Goal: Task Accomplishment & Management: Manage account settings

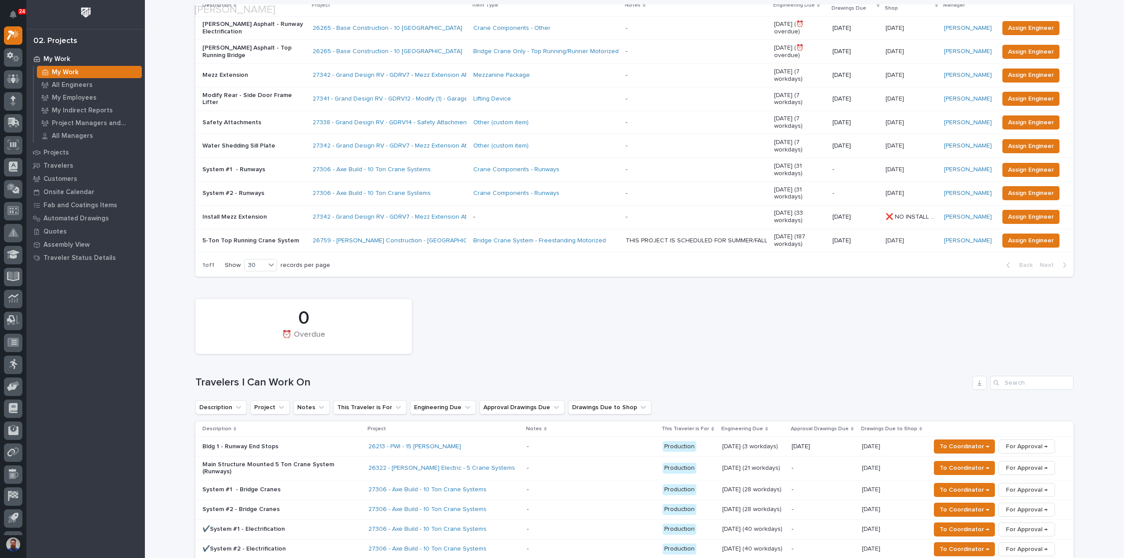
scroll to position [234, 0]
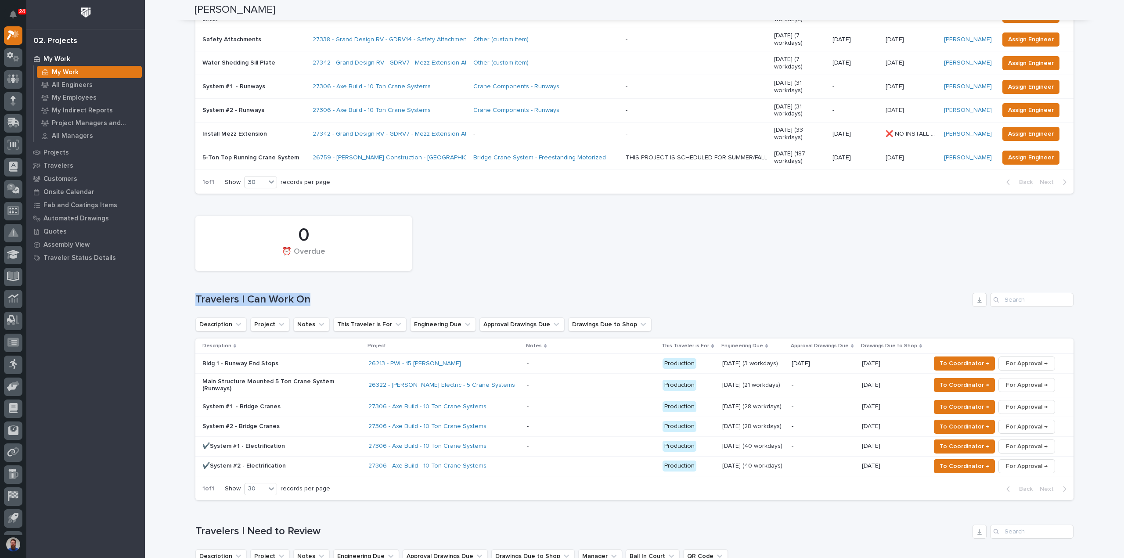
drag, startPoint x: 194, startPoint y: 276, endPoint x: 322, endPoint y: 279, distance: 127.8
click at [322, 293] on h1 "Travelers I Can Work On" at bounding box center [581, 299] width 773 height 13
drag, startPoint x: 327, startPoint y: 277, endPoint x: 175, endPoint y: 275, distance: 151.9
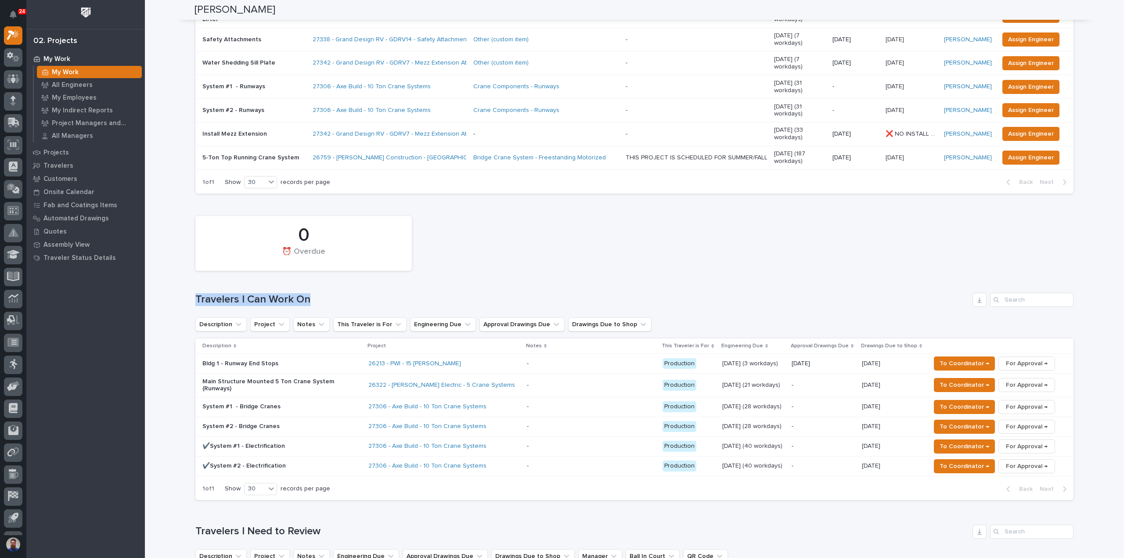
drag, startPoint x: 193, startPoint y: 276, endPoint x: 319, endPoint y: 273, distance: 125.6
click at [318, 293] on h1 "Travelers I Can Work On" at bounding box center [581, 299] width 773 height 13
click at [319, 293] on h1 "Travelers I Can Work On" at bounding box center [581, 299] width 773 height 13
drag, startPoint x: 333, startPoint y: 273, endPoint x: 211, endPoint y: 276, distance: 122.1
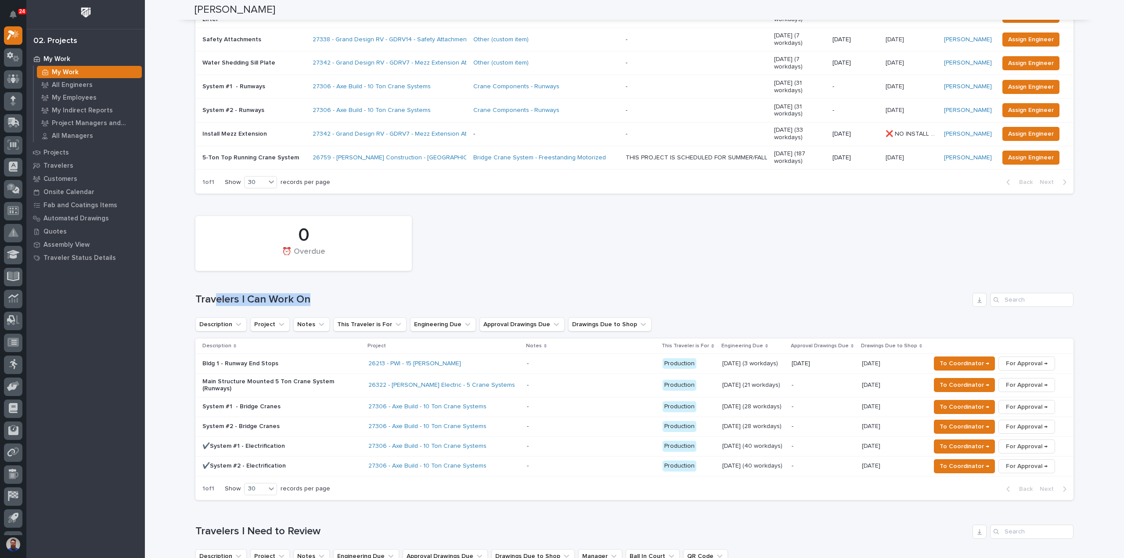
click at [211, 293] on h1 "Travelers I Can Work On" at bounding box center [581, 299] width 773 height 13
click at [203, 293] on h1 "Travelers I Can Work On" at bounding box center [581, 299] width 773 height 13
drag, startPoint x: 172, startPoint y: 274, endPoint x: 327, endPoint y: 275, distance: 155.4
click at [327, 293] on h1 "Travelers I Can Work On" at bounding box center [581, 299] width 773 height 13
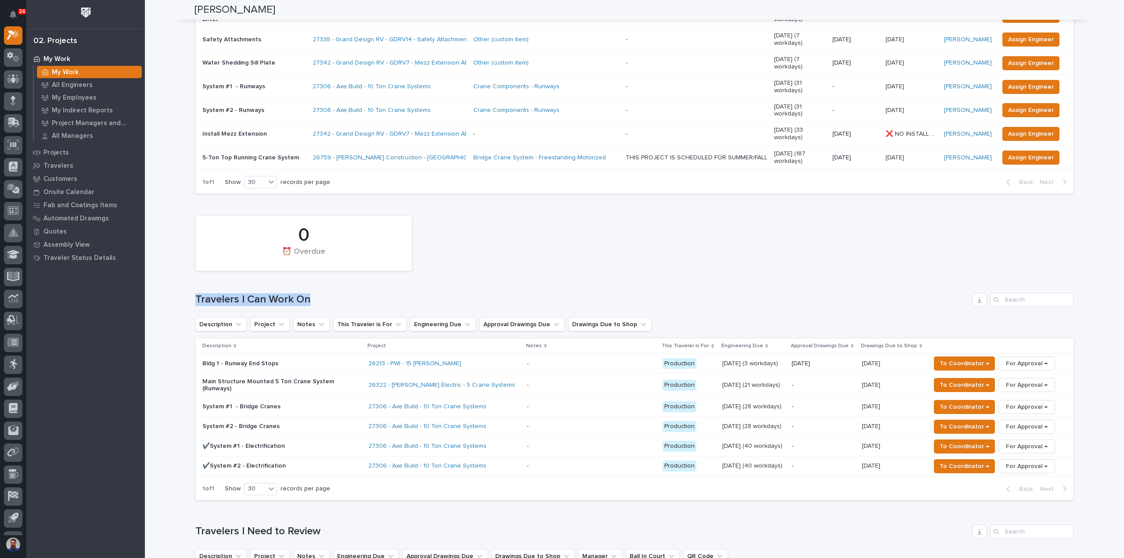
drag, startPoint x: 333, startPoint y: 273, endPoint x: 165, endPoint y: 273, distance: 168.1
drag, startPoint x: 175, startPoint y: 270, endPoint x: 363, endPoint y: 268, distance: 188.3
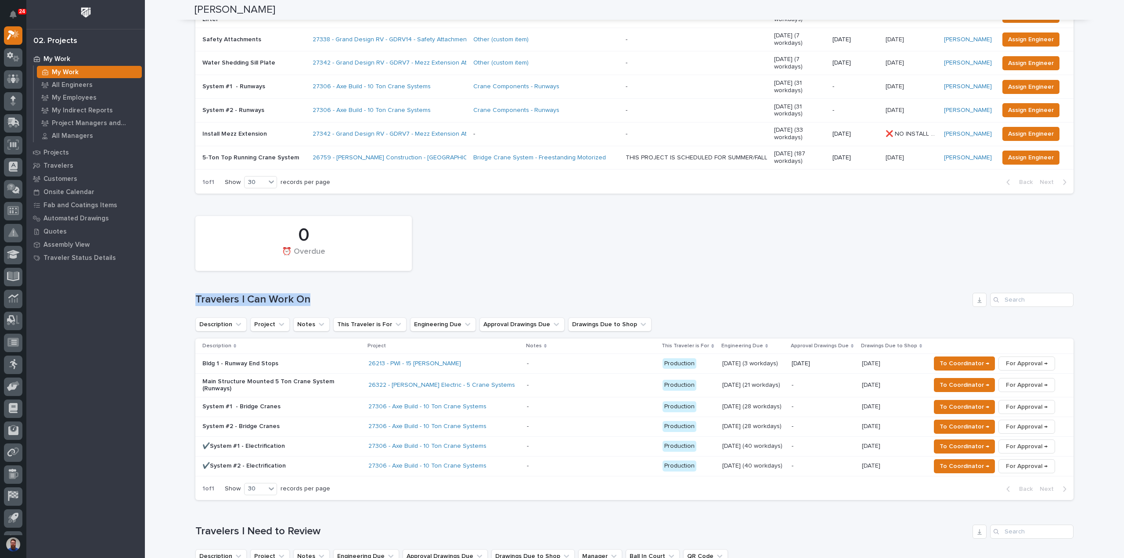
click at [363, 268] on div "0 ⏰ Overdue Travelers I Can Work On Description Project Notes This Traveler is …" at bounding box center [634, 356] width 878 height 288
drag, startPoint x: 193, startPoint y: 269, endPoint x: 373, endPoint y: 269, distance: 180.0
click at [373, 293] on h1 "Travelers I Can Work On" at bounding box center [581, 299] width 773 height 13
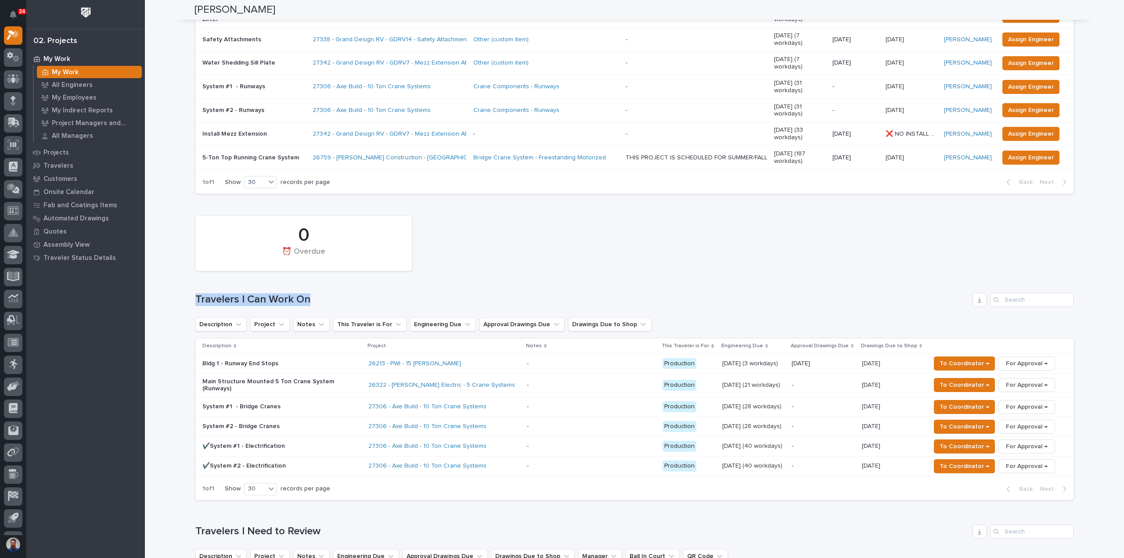
drag, startPoint x: 256, startPoint y: 270, endPoint x: 184, endPoint y: 273, distance: 72.0
drag, startPoint x: 332, startPoint y: 266, endPoint x: 182, endPoint y: 270, distance: 150.1
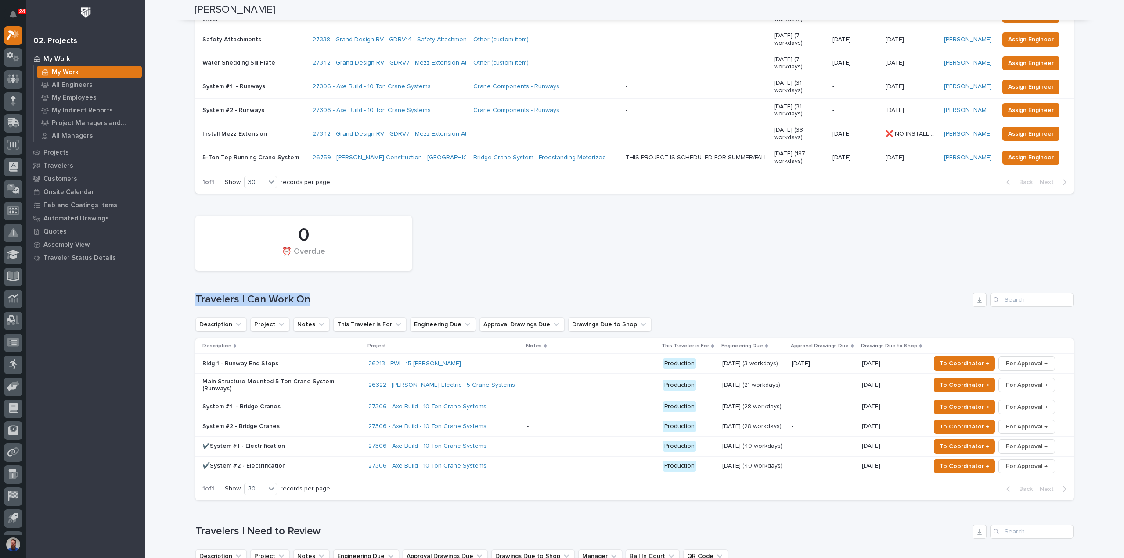
drag, startPoint x: 181, startPoint y: 271, endPoint x: 348, endPoint y: 274, distance: 166.4
click at [348, 293] on h1 "Travelers I Can Work On" at bounding box center [581, 299] width 773 height 13
drag, startPoint x: 348, startPoint y: 272, endPoint x: 190, endPoint y: 269, distance: 157.2
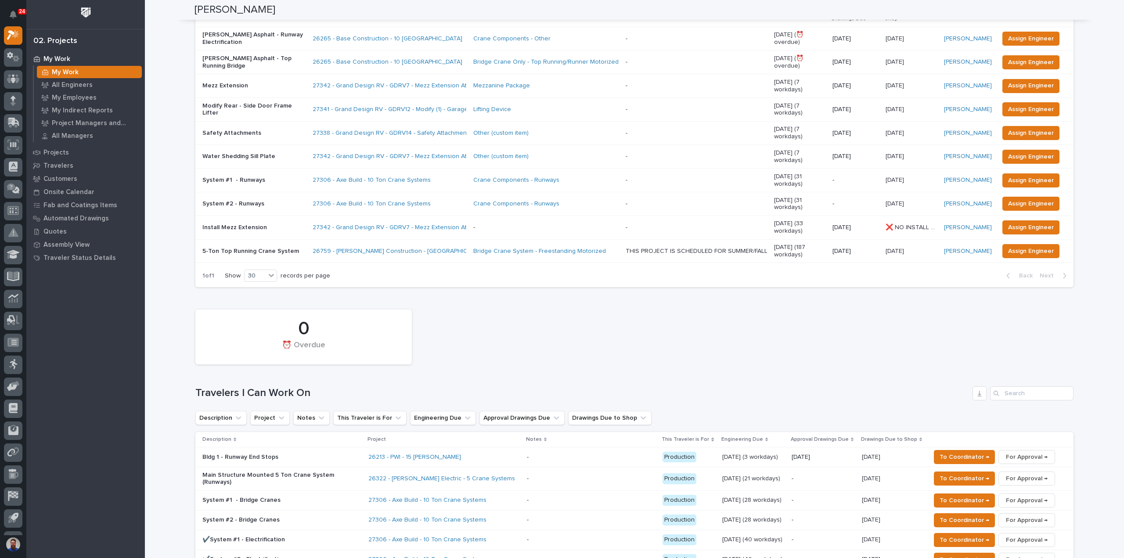
scroll to position [0, 0]
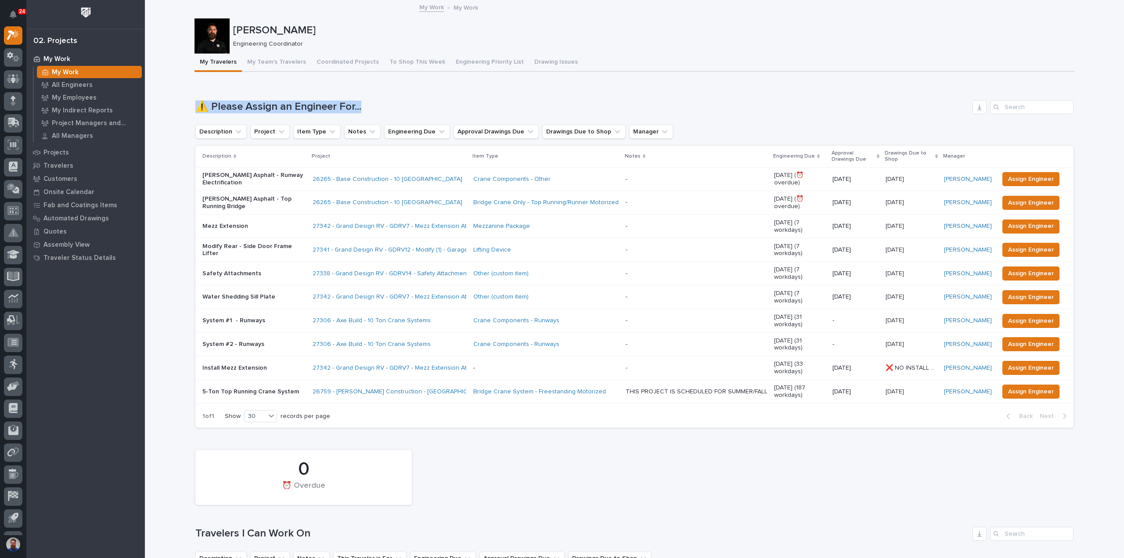
drag, startPoint x: 170, startPoint y: 101, endPoint x: 391, endPoint y: 102, distance: 220.8
click at [391, 102] on h1 "⚠️ Please Assign an Engineer For..." at bounding box center [581, 107] width 773 height 13
drag, startPoint x: 400, startPoint y: 101, endPoint x: 167, endPoint y: 111, distance: 233.8
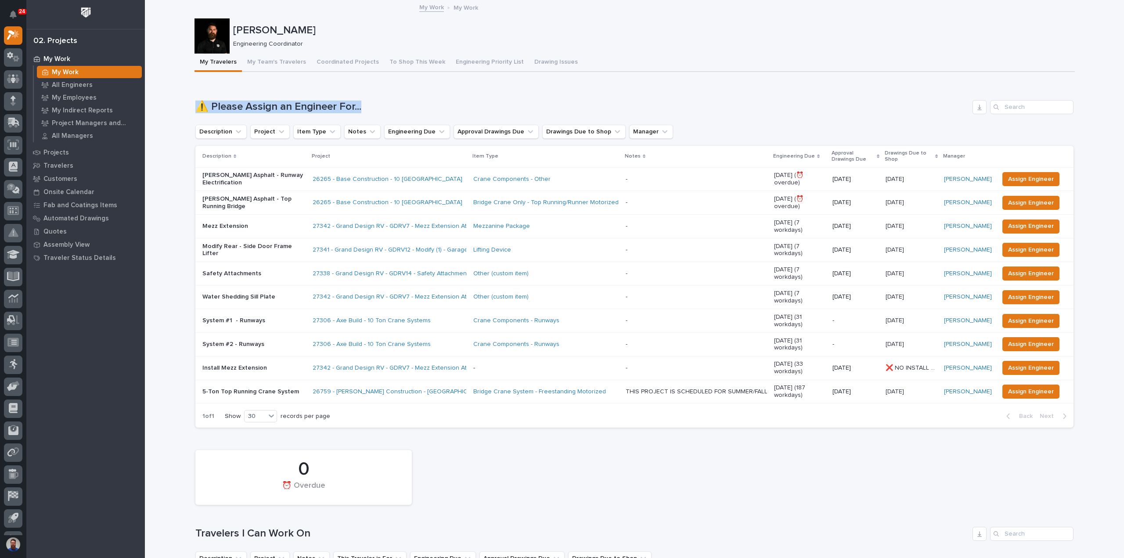
drag, startPoint x: 267, startPoint y: 97, endPoint x: 401, endPoint y: 97, distance: 134.3
click at [402, 97] on div "Loading... Saving… ⚠️ Please Assign an Engineer For... Description Project Item…" at bounding box center [634, 259] width 878 height 352
drag, startPoint x: 257, startPoint y: 100, endPoint x: 188, endPoint y: 100, distance: 68.5
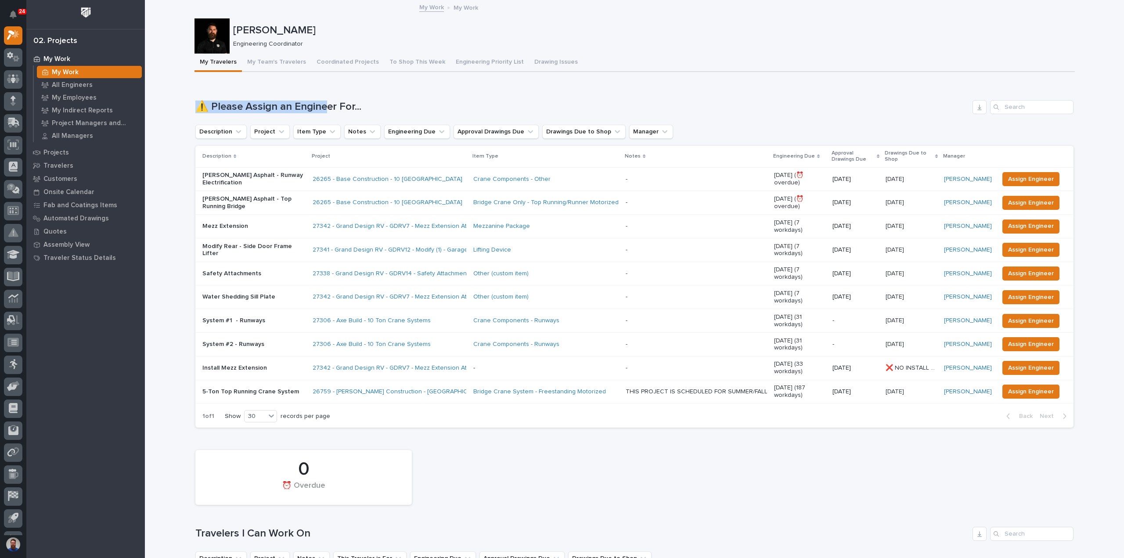
drag, startPoint x: 178, startPoint y: 100, endPoint x: 371, endPoint y: 93, distance: 193.2
click at [371, 93] on div "Loading... Saving… ⚠️ Please Assign an Engineer For... Description Project Item…" at bounding box center [634, 259] width 878 height 352
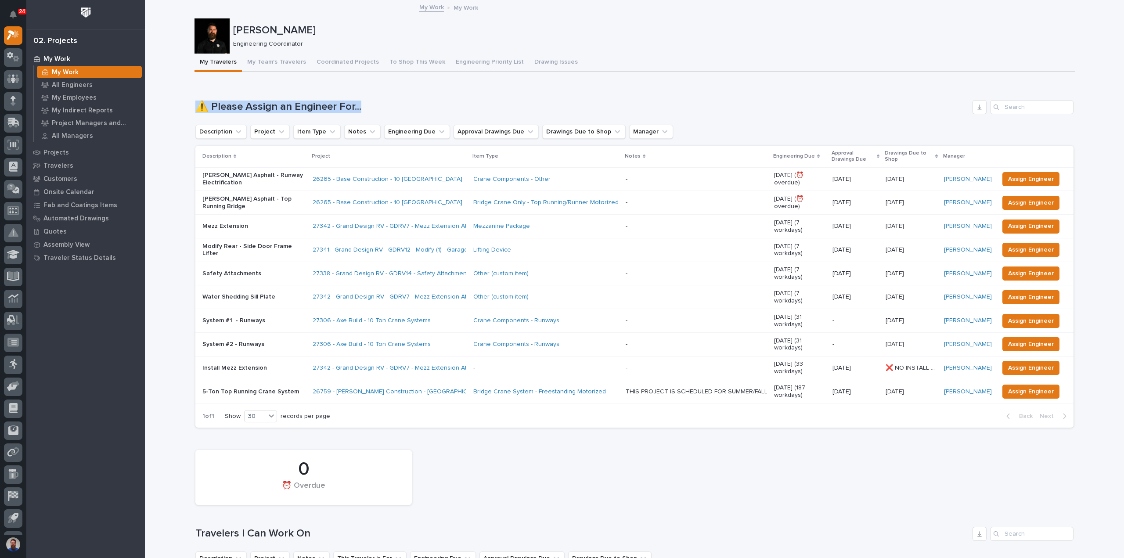
drag, startPoint x: 420, startPoint y: 93, endPoint x: 181, endPoint y: 97, distance: 238.8
click at [264, 64] on button "My Team's Travelers" at bounding box center [276, 63] width 69 height 18
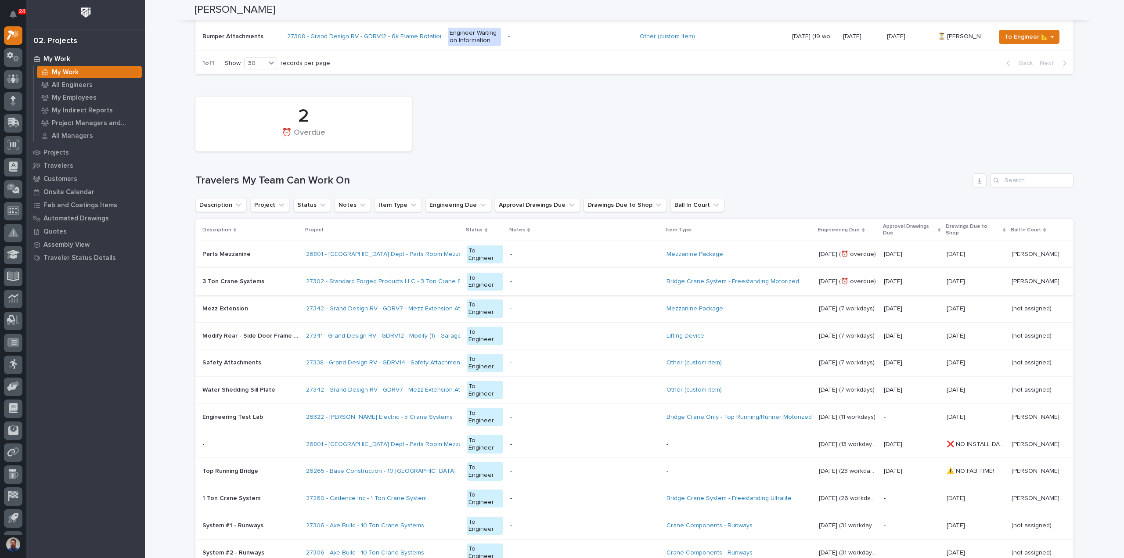
scroll to position [410, 0]
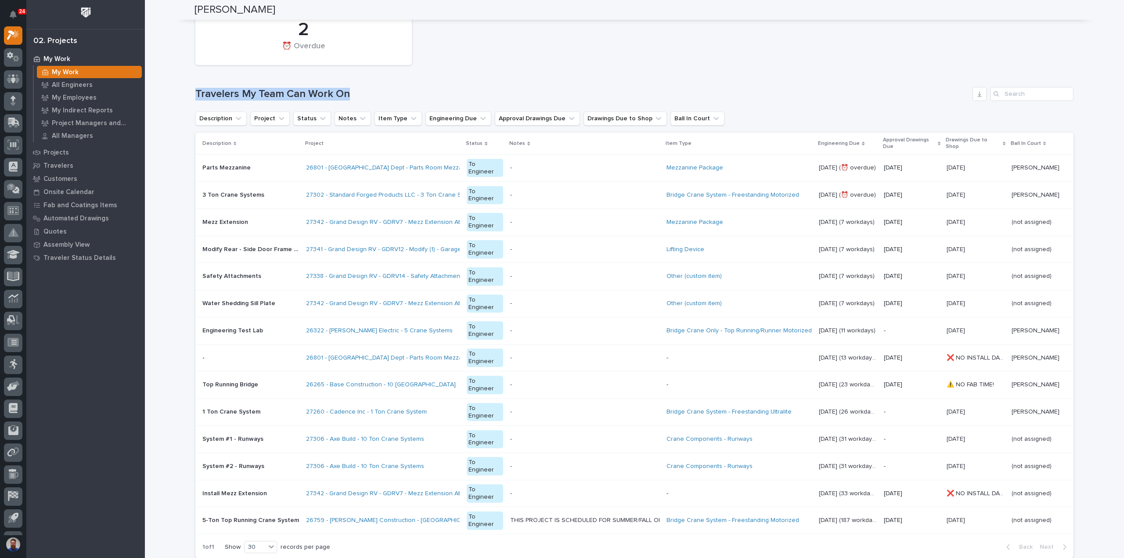
drag, startPoint x: 259, startPoint y: 79, endPoint x: 404, endPoint y: 78, distance: 144.4
click at [404, 78] on div "2 ⏰ Overdue Travelers My Team Can Work On Description Project Status Notes Item…" at bounding box center [634, 282] width 878 height 552
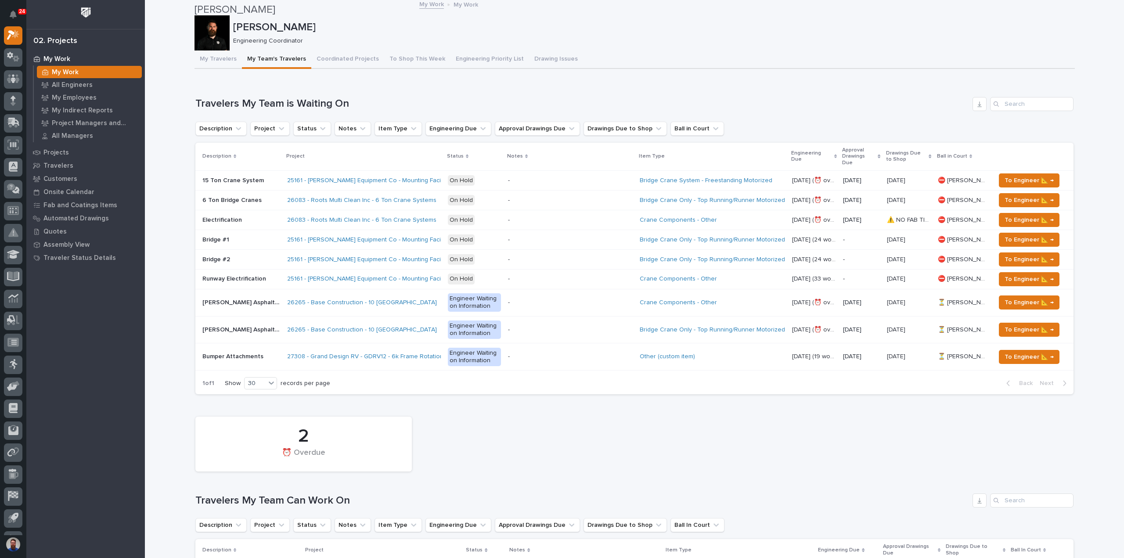
scroll to position [0, 0]
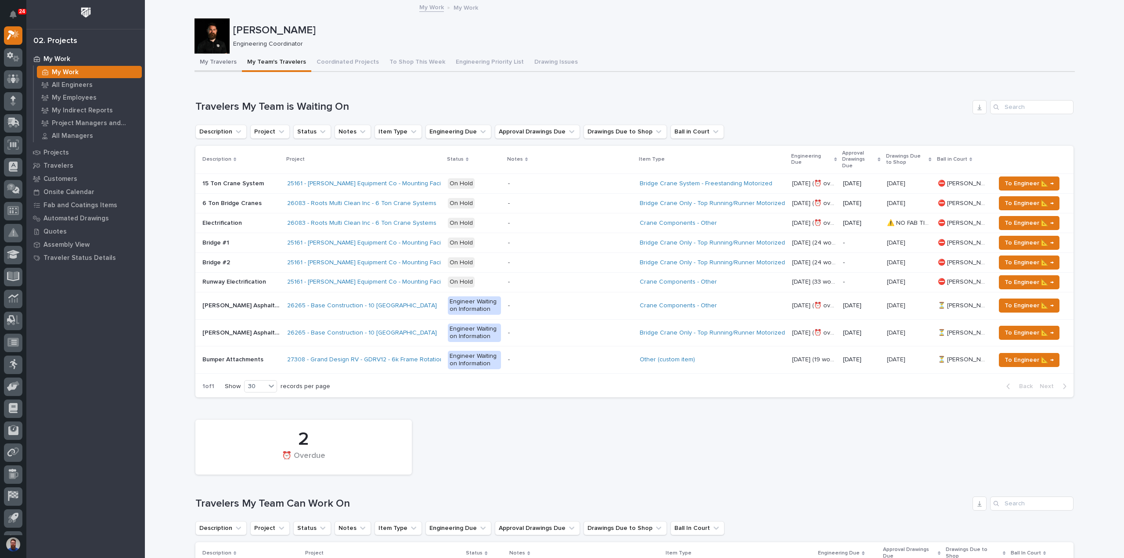
click at [205, 59] on button "My Travelers" at bounding box center [217, 63] width 47 height 18
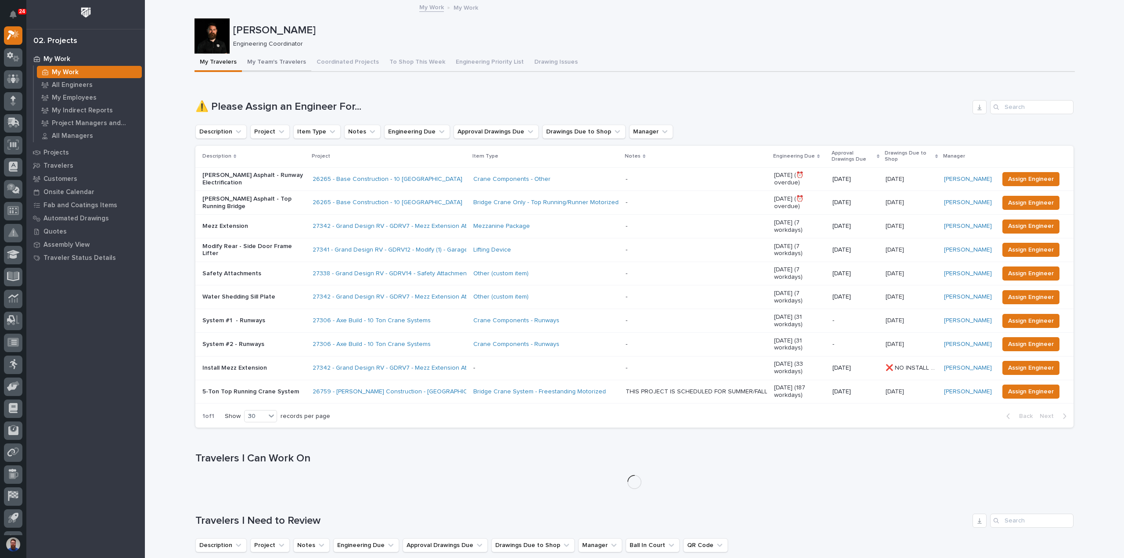
click at [277, 65] on button "My Team's Travelers" at bounding box center [276, 63] width 69 height 18
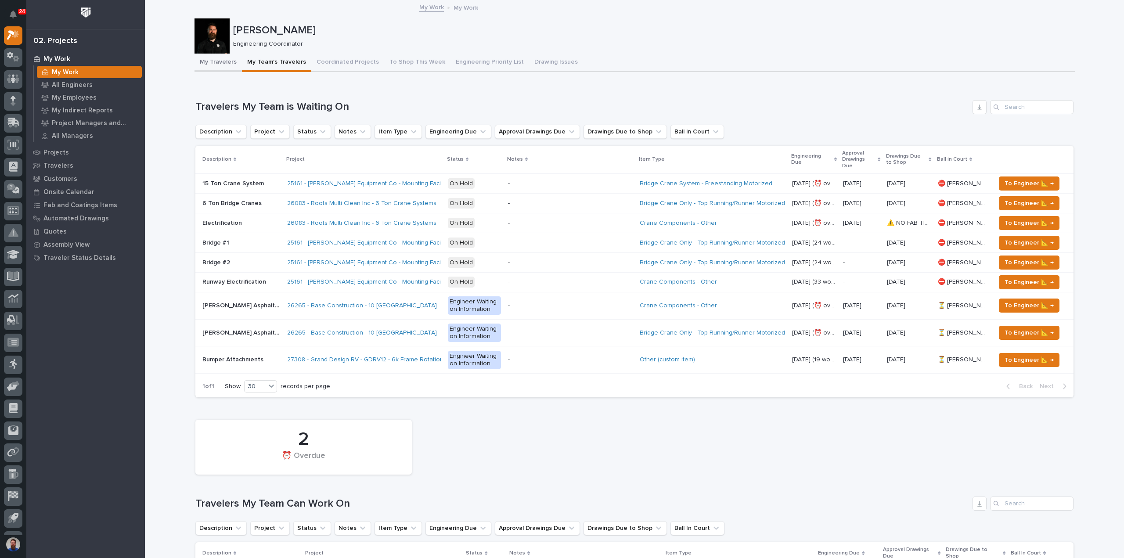
click at [222, 65] on button "My Travelers" at bounding box center [217, 63] width 47 height 18
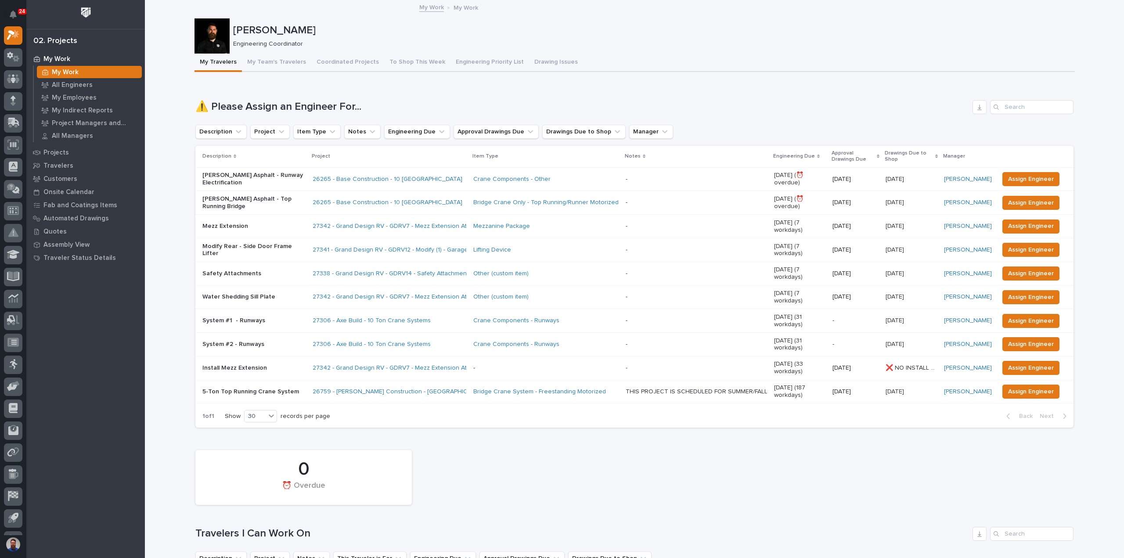
drag, startPoint x: 193, startPoint y: 102, endPoint x: 370, endPoint y: 108, distance: 177.4
click at [371, 108] on h1 "⚠️ Please Assign an Engineer For..." at bounding box center [581, 107] width 773 height 13
drag, startPoint x: 337, startPoint y: 104, endPoint x: 176, endPoint y: 97, distance: 160.8
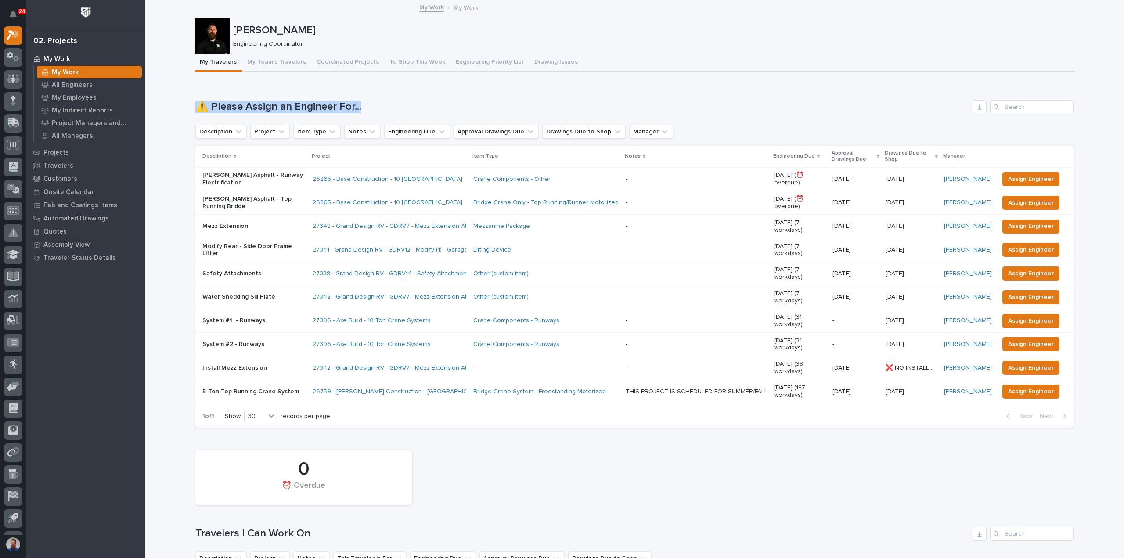
drag, startPoint x: 247, startPoint y: 107, endPoint x: 396, endPoint y: 112, distance: 148.9
click at [396, 105] on h1 "⚠️ Please Assign an Engineer For..." at bounding box center [581, 107] width 773 height 13
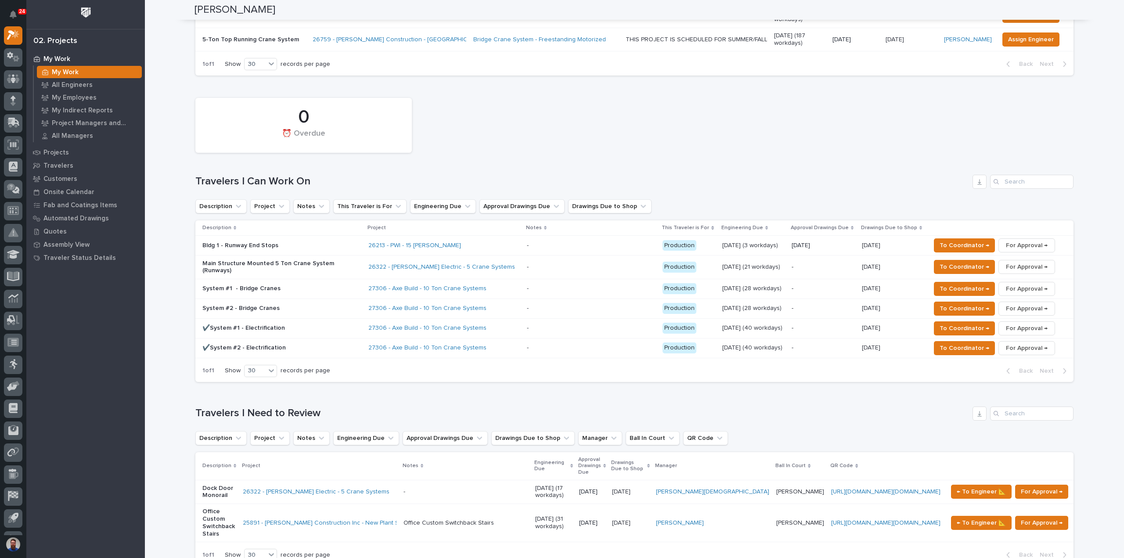
scroll to position [410, 0]
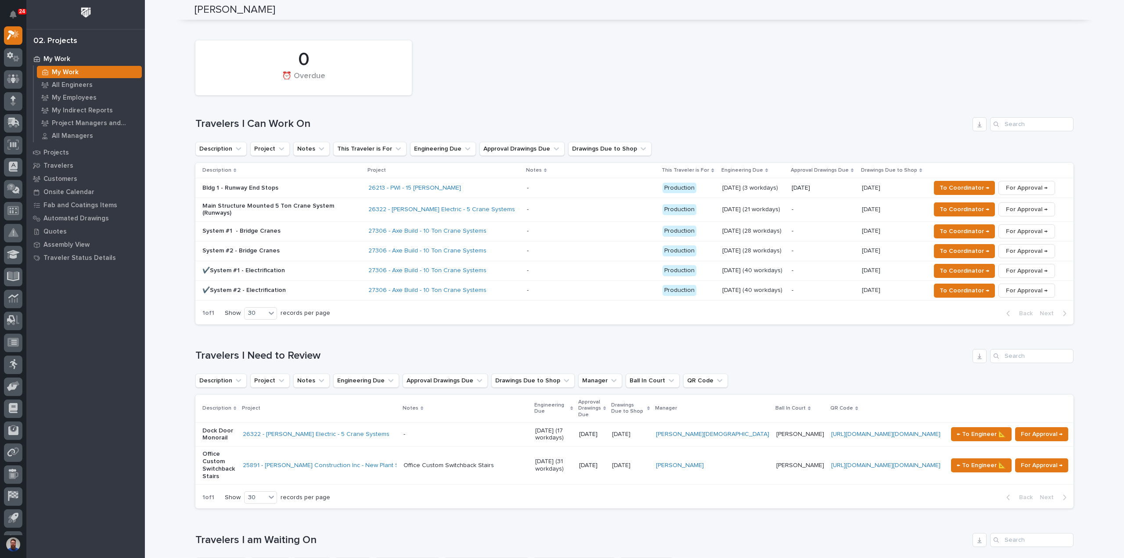
drag, startPoint x: 175, startPoint y: 323, endPoint x: 349, endPoint y: 322, distance: 173.8
click at [349, 349] on h1 "Travelers I Need to Review" at bounding box center [581, 355] width 773 height 13
drag, startPoint x: 339, startPoint y: 320, endPoint x: 224, endPoint y: 319, distance: 115.0
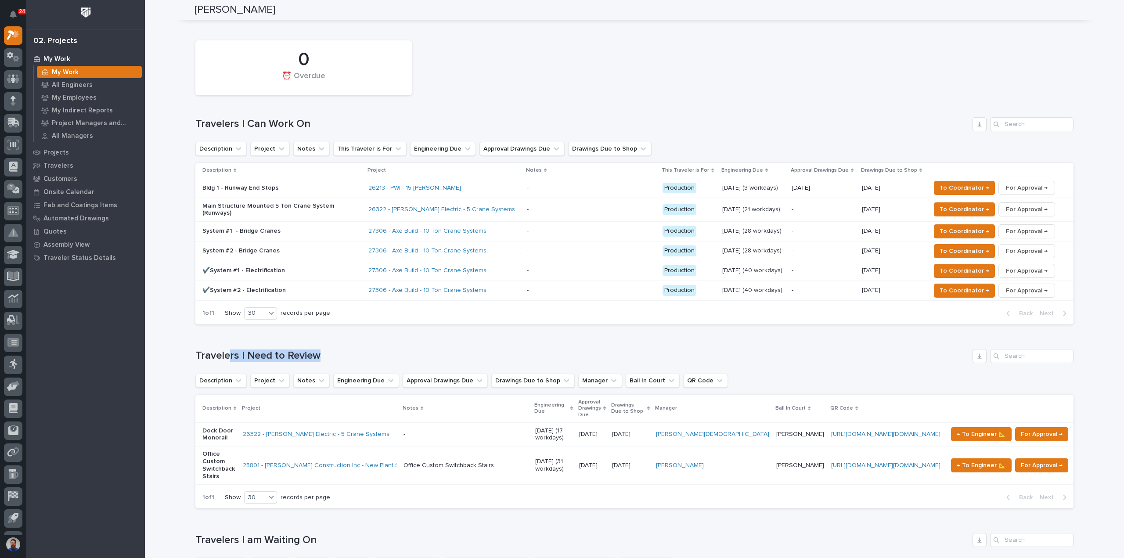
click at [224, 331] on div "Loading... Saving… Travelers I Need to Review Description Project Notes Enginee…" at bounding box center [634, 423] width 878 height 184
click at [223, 331] on div "Loading... Saving… Travelers I Need to Review Description Project Notes Enginee…" at bounding box center [634, 423] width 878 height 184
drag, startPoint x: 195, startPoint y: 103, endPoint x: 304, endPoint y: 94, distance: 109.7
click at [304, 118] on h1 "Travelers I Can Work On" at bounding box center [581, 124] width 773 height 13
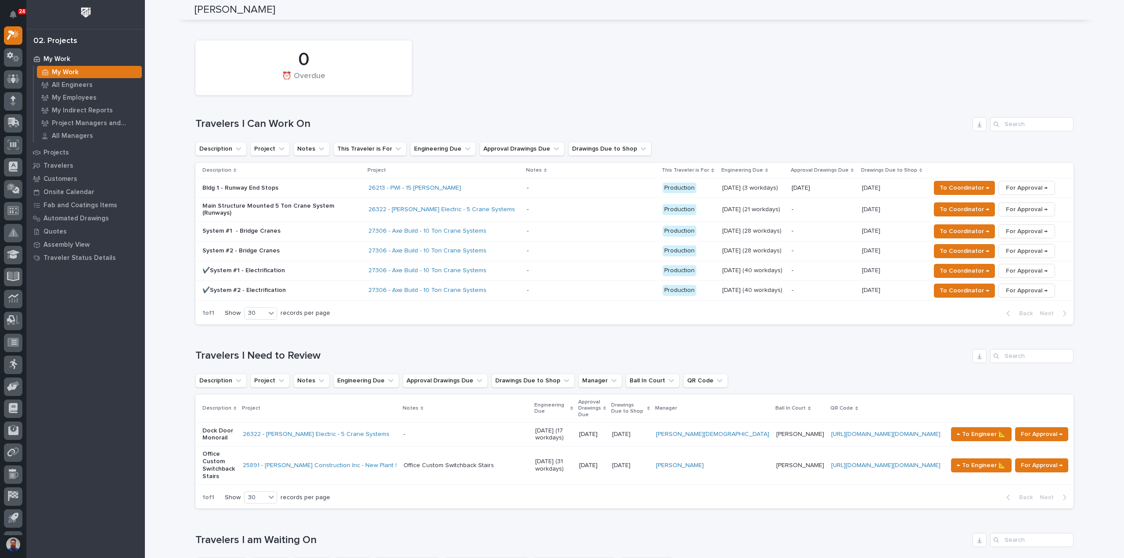
click at [297, 184] on p "Bldg 1 - Runway End Stops" at bounding box center [279, 187] width 154 height 7
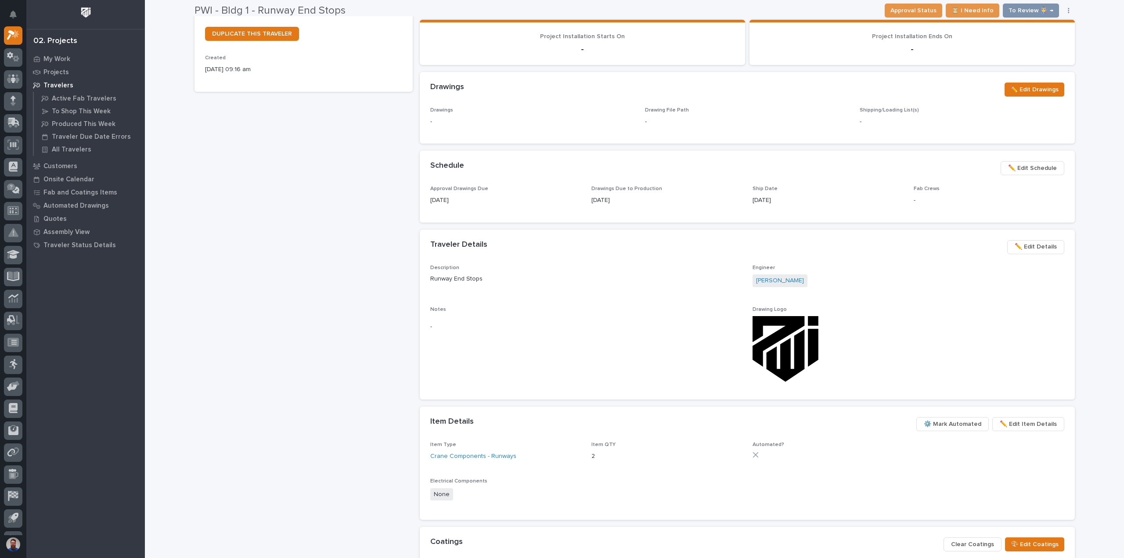
scroll to position [234, 0]
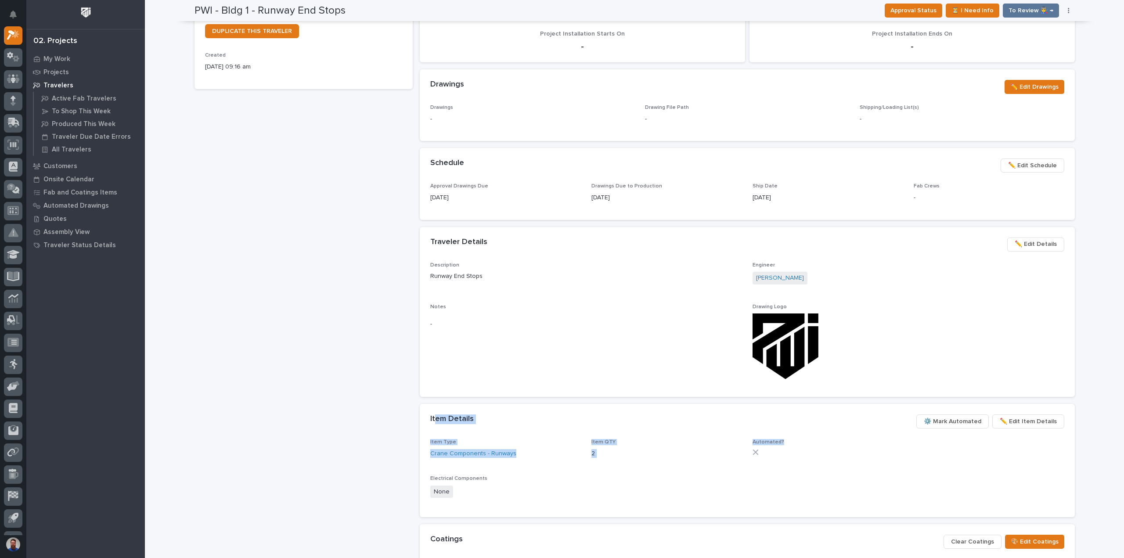
drag, startPoint x: 812, startPoint y: 446, endPoint x: 430, endPoint y: 418, distance: 383.3
click at [430, 418] on section "Item Details ••• ✏️ Edit Item Details ⚙️ Mark Automated Item Type Crane Compone…" at bounding box center [747, 460] width 655 height 113
click at [430, 417] on h2 "Item Details" at bounding box center [451, 419] width 43 height 10
drag, startPoint x: 421, startPoint y: 417, endPoint x: 811, endPoint y: 459, distance: 392.4
click at [811, 459] on section "Item Details ••• ✏️ Edit Item Details ⚙️ Mark Automated Item Type Crane Compone…" at bounding box center [747, 460] width 655 height 113
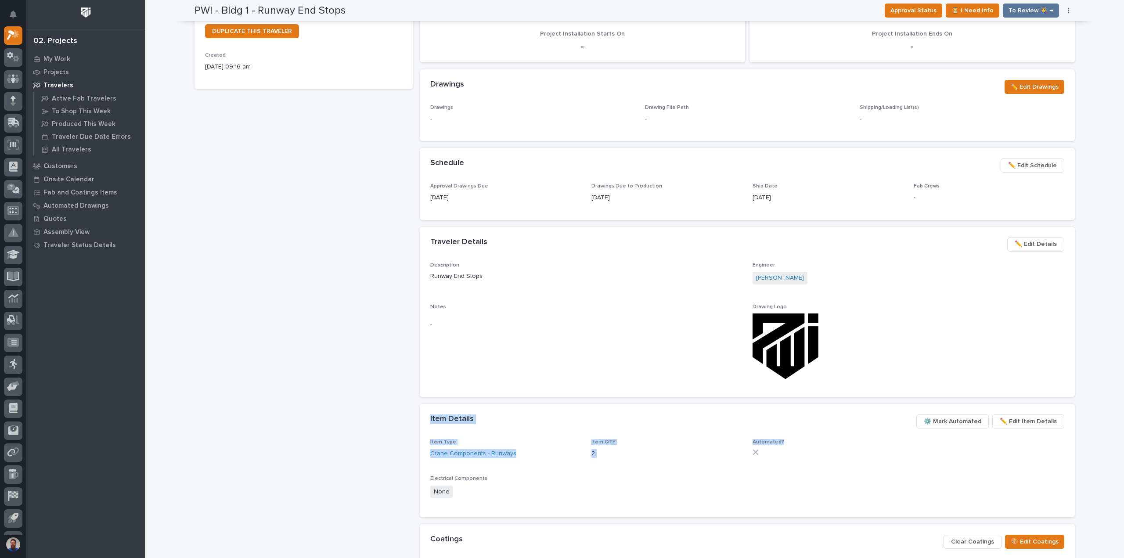
click at [809, 456] on div "Automated?" at bounding box center [827, 450] width 151 height 23
drag, startPoint x: 730, startPoint y: 447, endPoint x: 426, endPoint y: 415, distance: 305.4
click at [427, 415] on section "Item Details ••• ✏️ Edit Item Details ⚙️ Mark Automated Item Type Crane Compone…" at bounding box center [747, 460] width 655 height 113
click at [426, 415] on div "Item Details ••• ✏️ Edit Item Details ⚙️ Mark Automated" at bounding box center [747, 421] width 655 height 35
click at [354, 417] on div "PWI - Bldg 1 - Runway End Stops Production Project 26213 - PWI - 15 [PERSON_NAM…" at bounding box center [303, 235] width 218 height 852
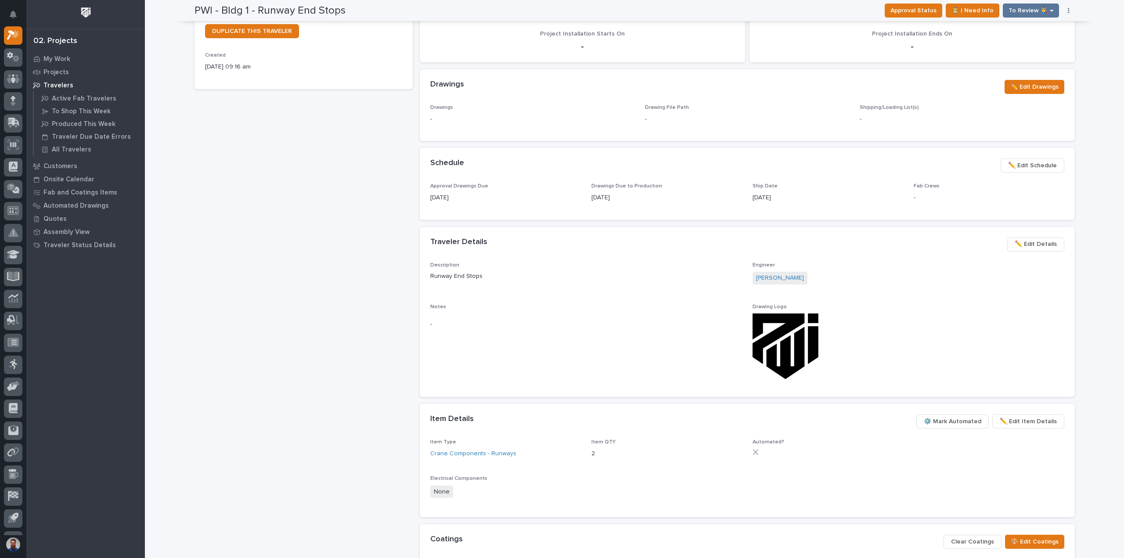
click at [342, 359] on div "PWI - Bldg 1 - Runway End Stops Production Project 26213 - PWI - 15 [PERSON_NAM…" at bounding box center [303, 235] width 218 height 852
click at [311, 325] on div "PWI - Bldg 1 - Runway End Stops Production Project 26213 - PWI - 15 [PERSON_NAM…" at bounding box center [303, 235] width 218 height 852
